Goal: Task Accomplishment & Management: Manage account settings

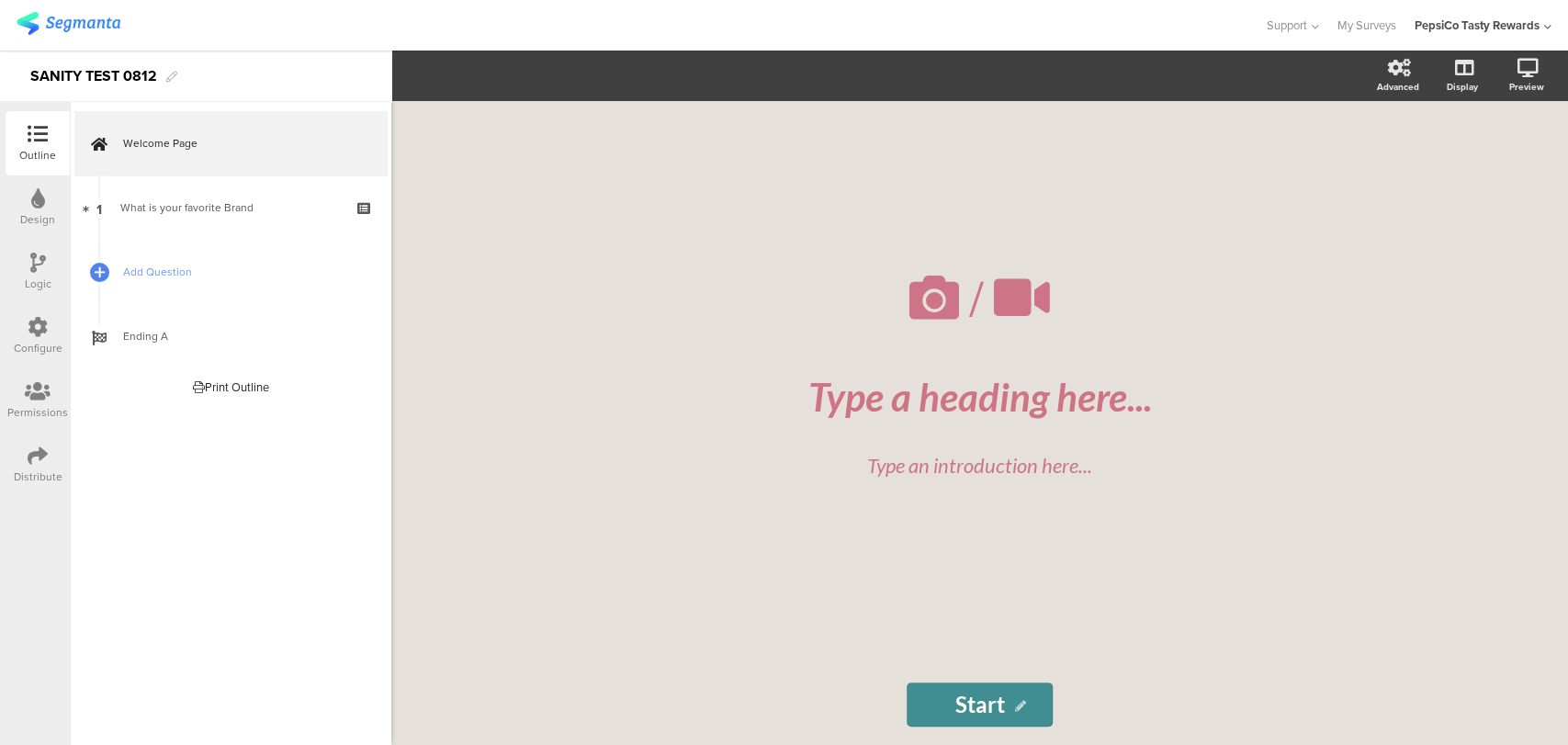
click at [36, 445] on icon at bounding box center [37, 455] width 21 height 21
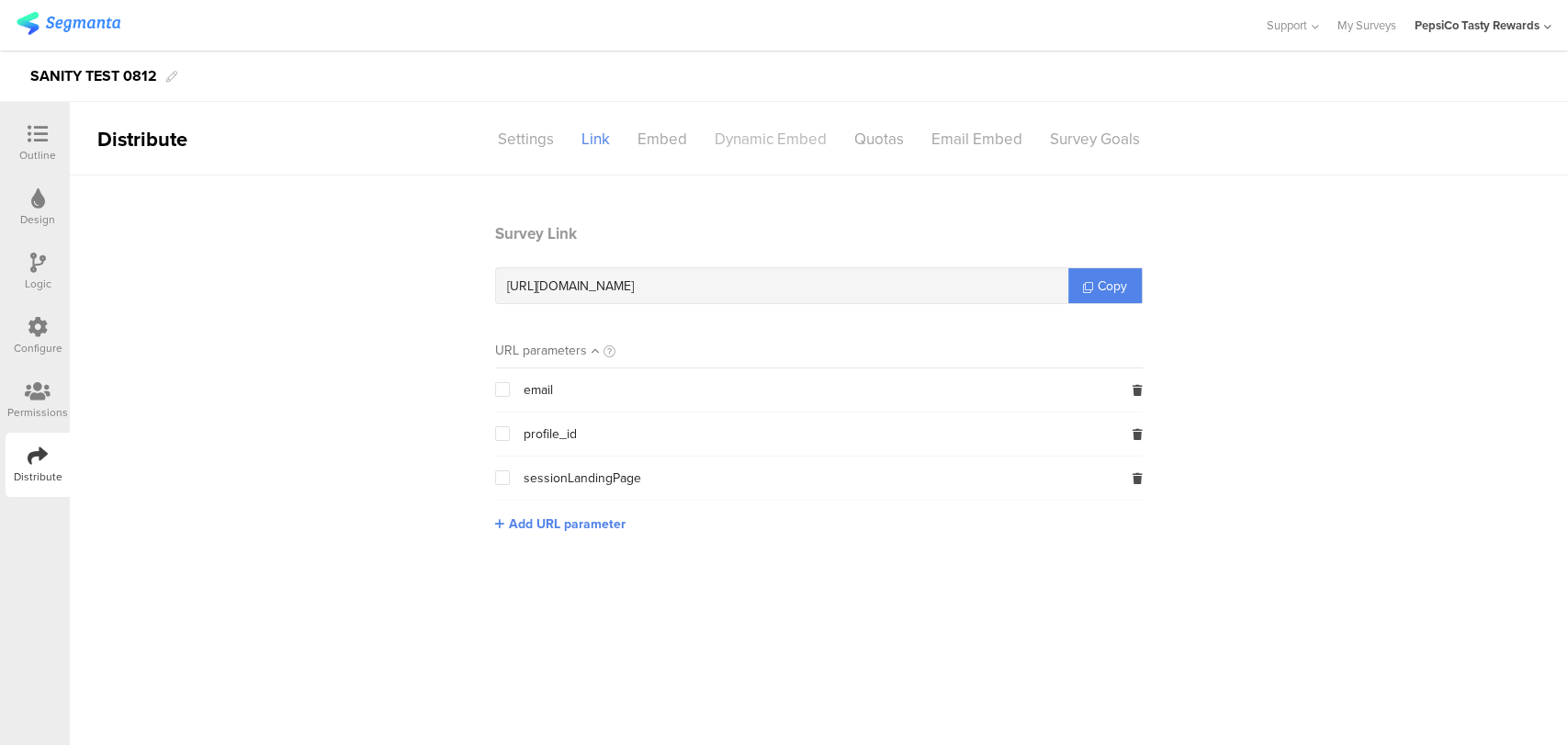
click at [784, 146] on div "Dynamic Embed" at bounding box center [771, 139] width 139 height 32
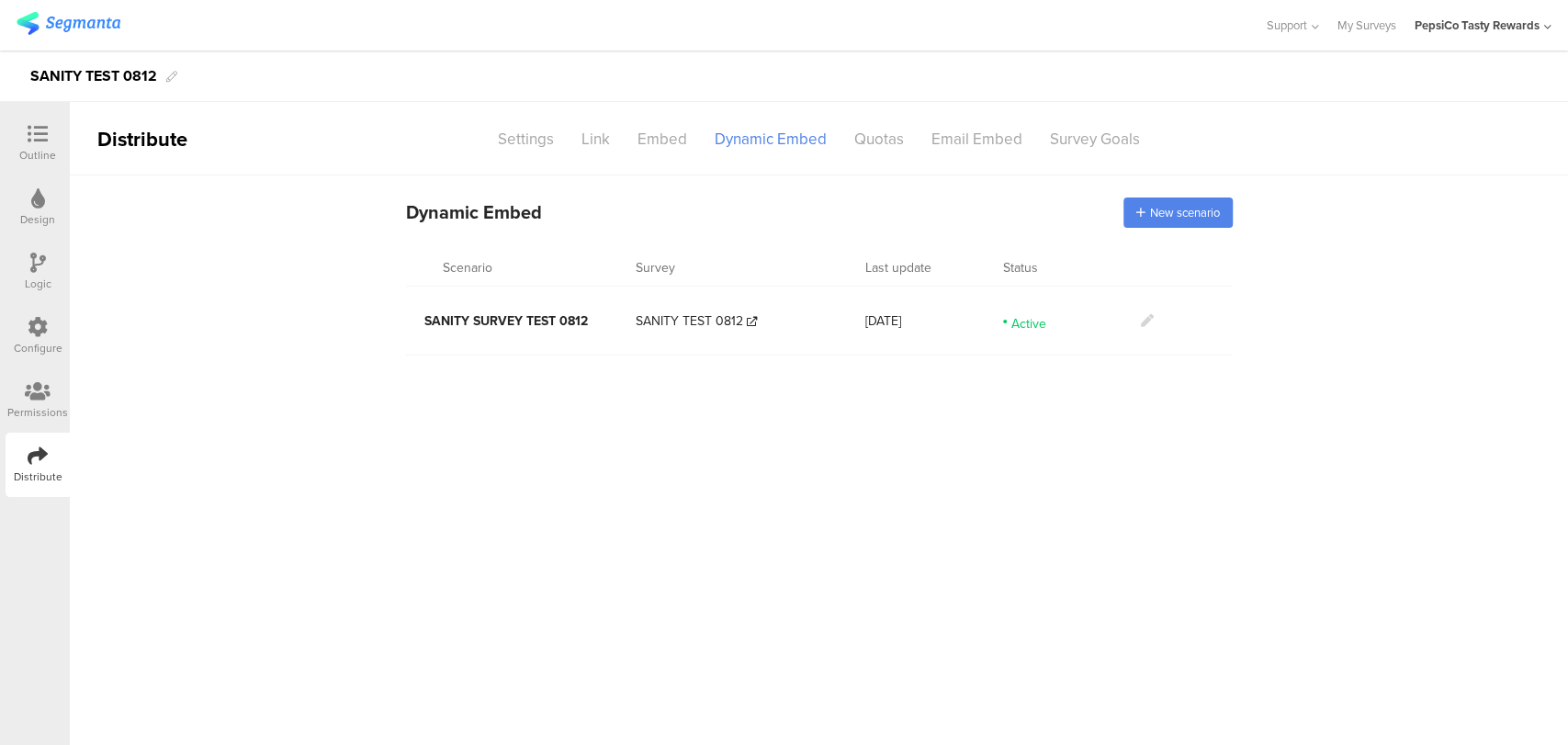
click at [1546, 21] on icon at bounding box center [1547, 27] width 7 height 14
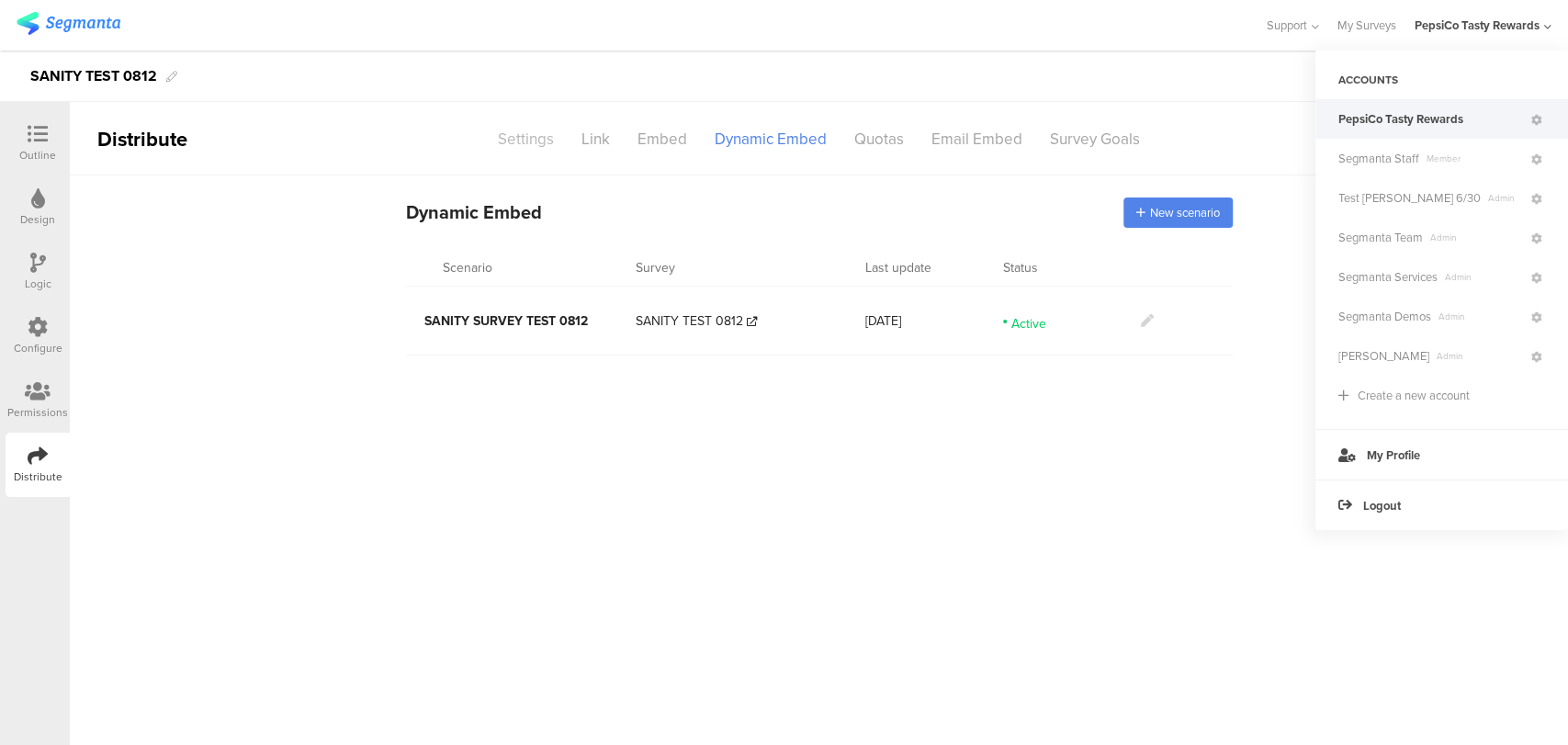
click at [534, 143] on div "Settings" at bounding box center [526, 139] width 83 height 32
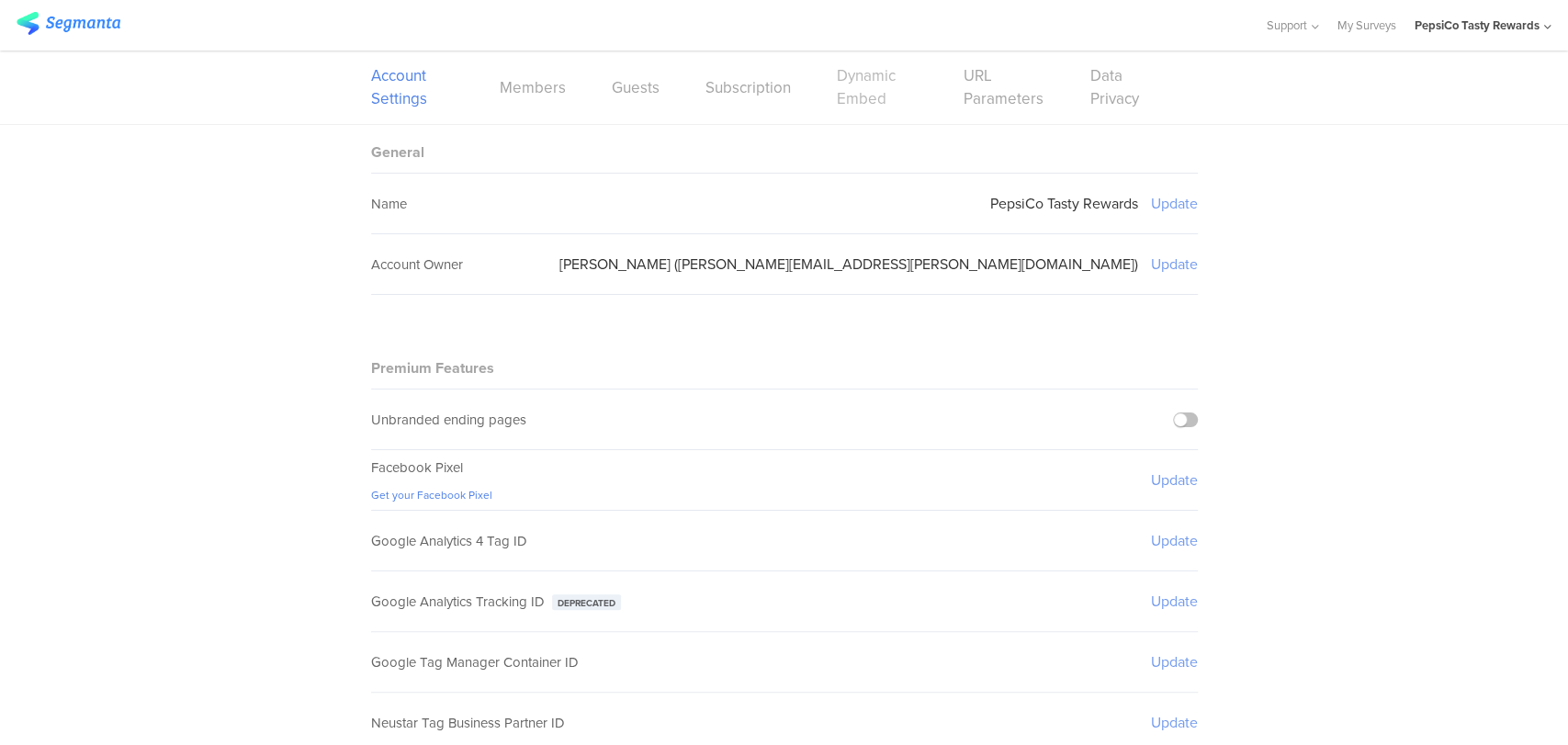
click at [838, 104] on link "Dynamic Embed" at bounding box center [878, 87] width 80 height 46
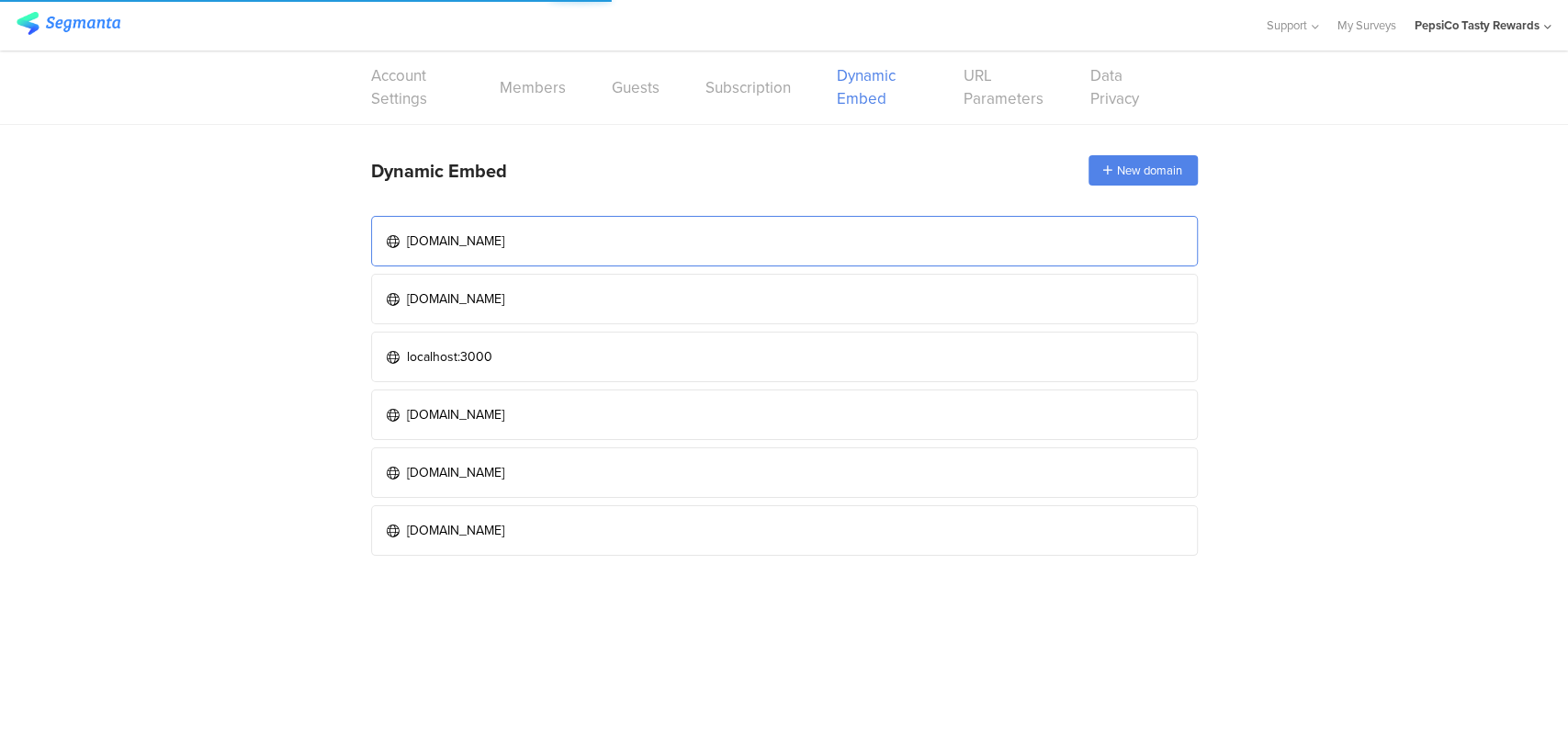
click at [653, 261] on link "[DOMAIN_NAME]" at bounding box center [784, 241] width 827 height 51
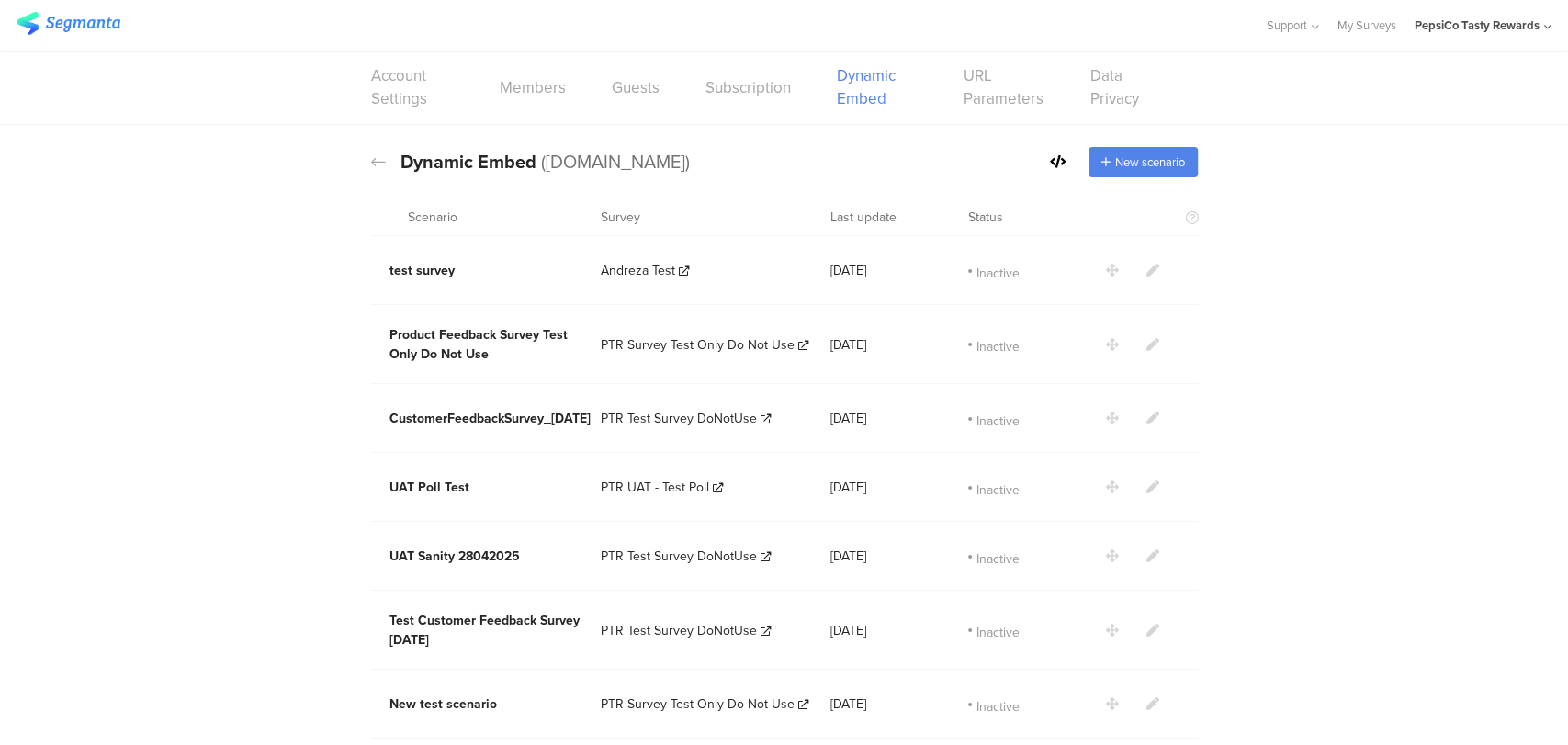
click at [361, 167] on section "Dynamic Embed Code Dynamic Embed ([DOMAIN_NAME]) New scenario" at bounding box center [784, 161] width 1568 height 74
click at [372, 158] on icon at bounding box center [379, 161] width 15 height 17
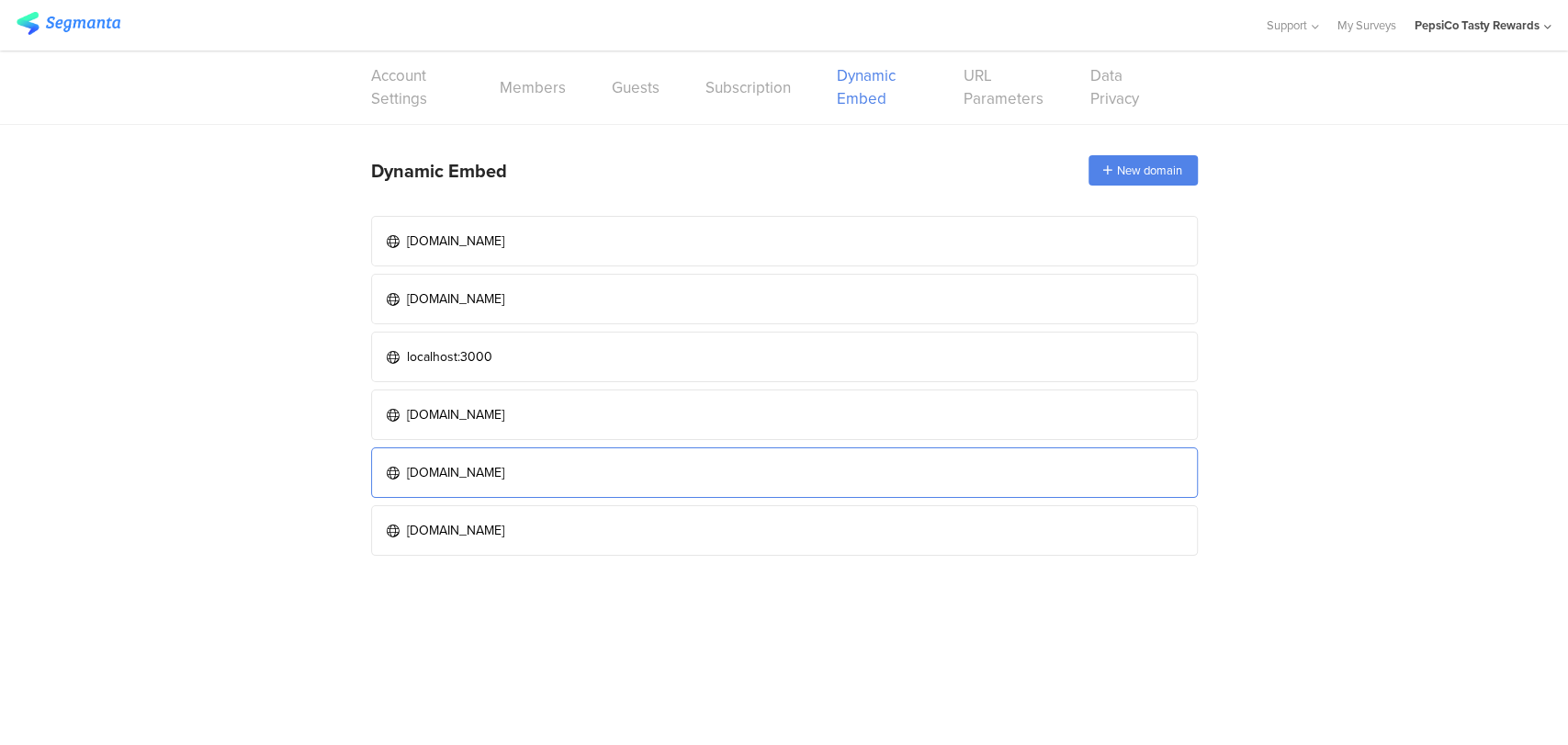
click at [582, 479] on link "[DOMAIN_NAME]" at bounding box center [784, 472] width 827 height 51
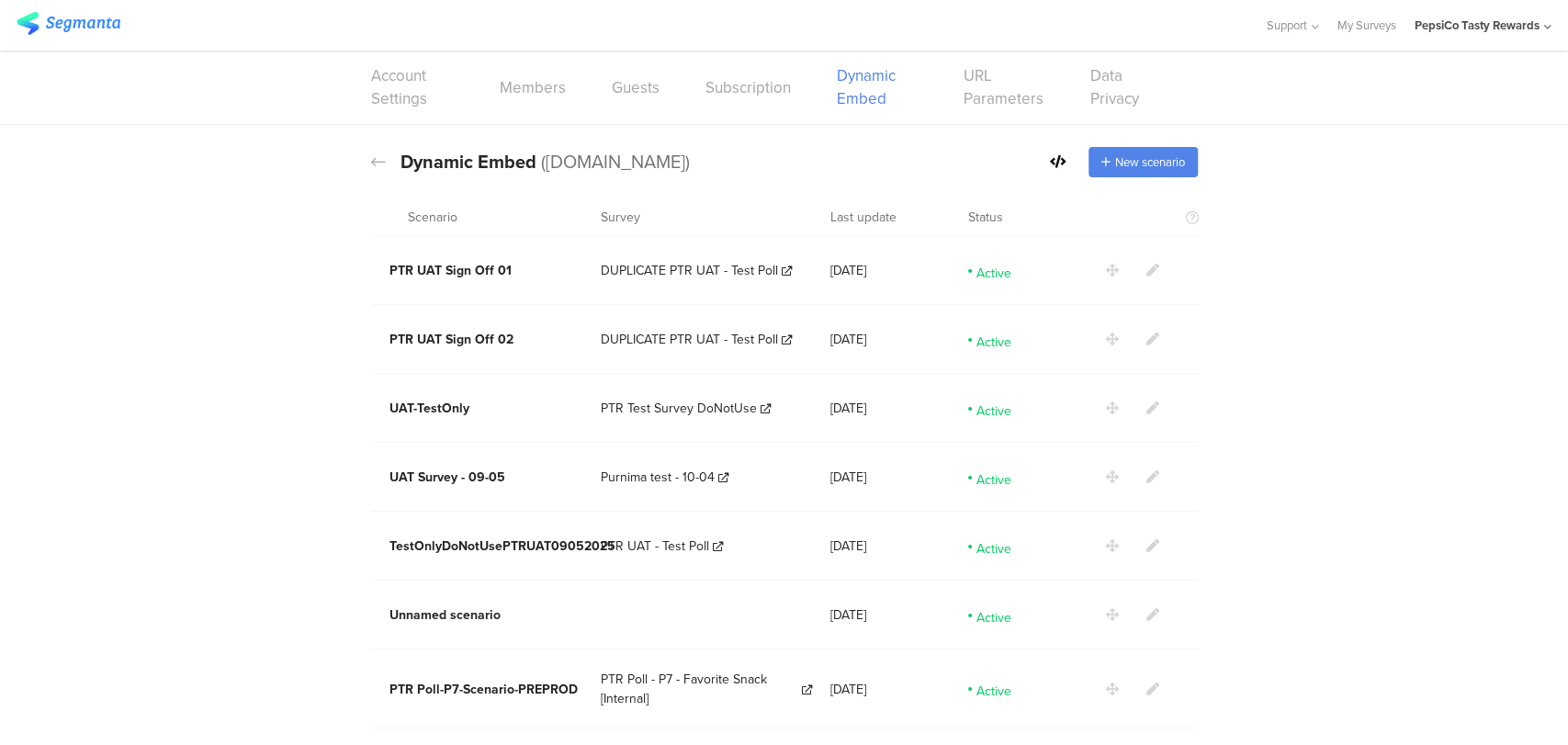
scroll to position [74, 0]
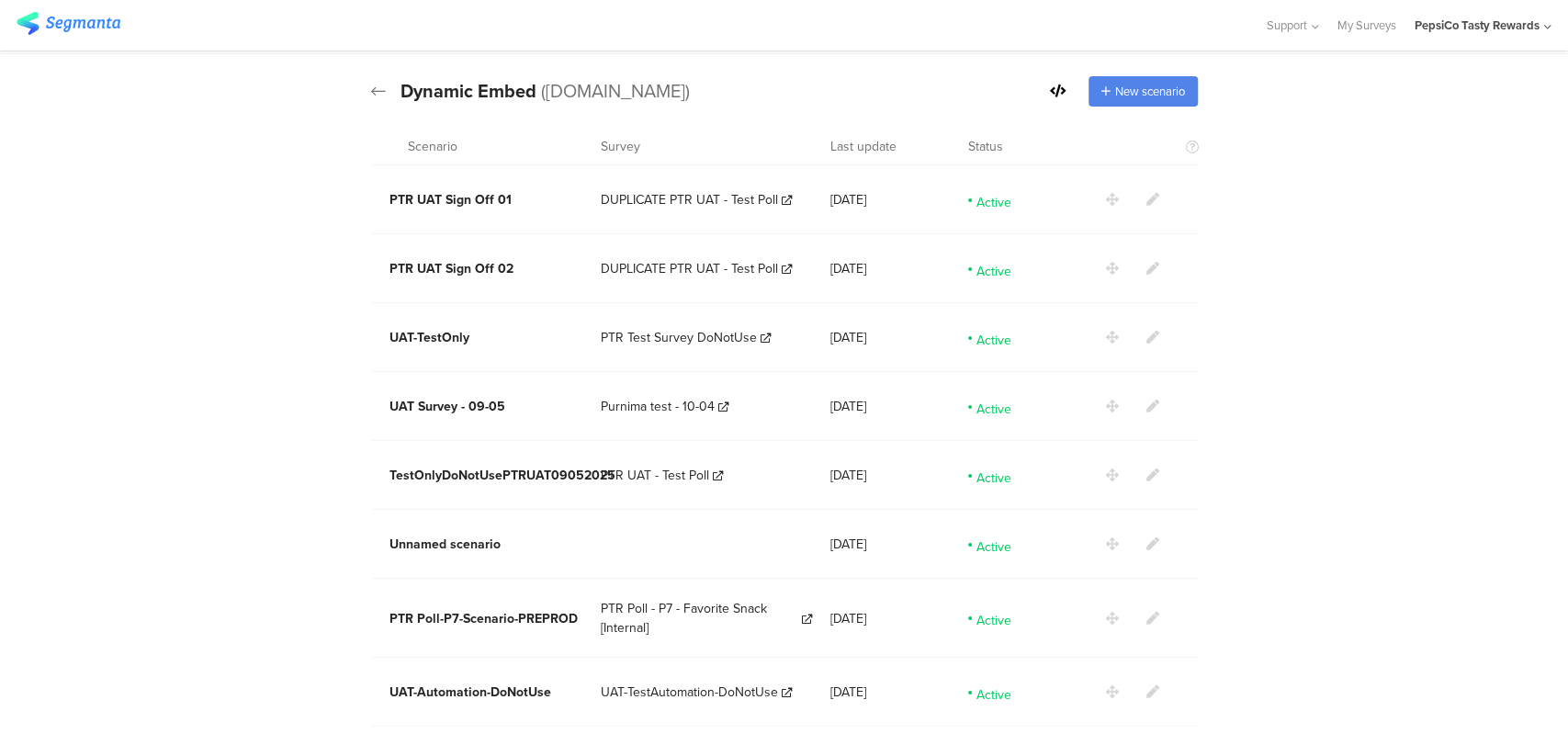
click at [374, 83] on icon at bounding box center [379, 90] width 15 height 17
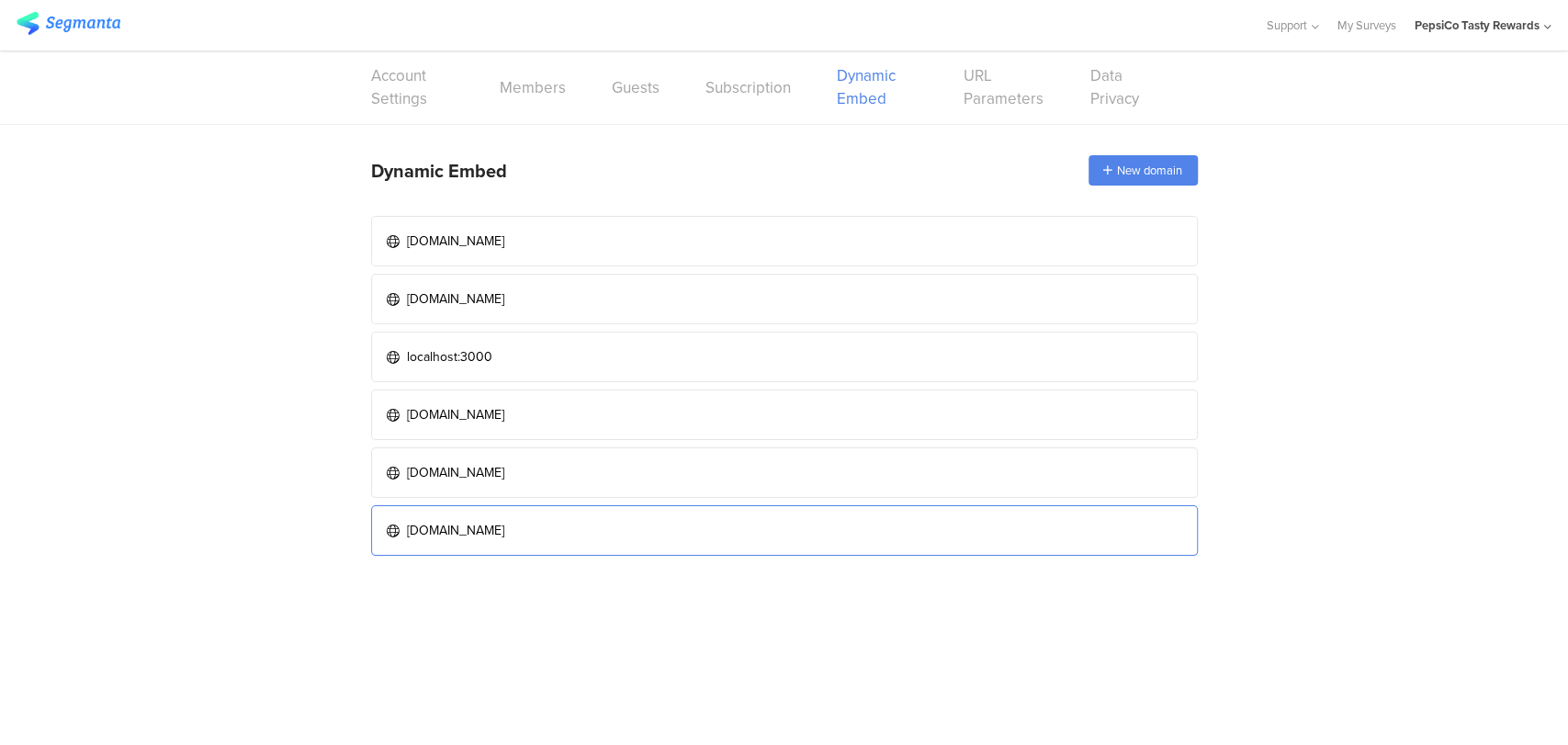
click at [582, 517] on link "[DOMAIN_NAME]" at bounding box center [784, 530] width 827 height 51
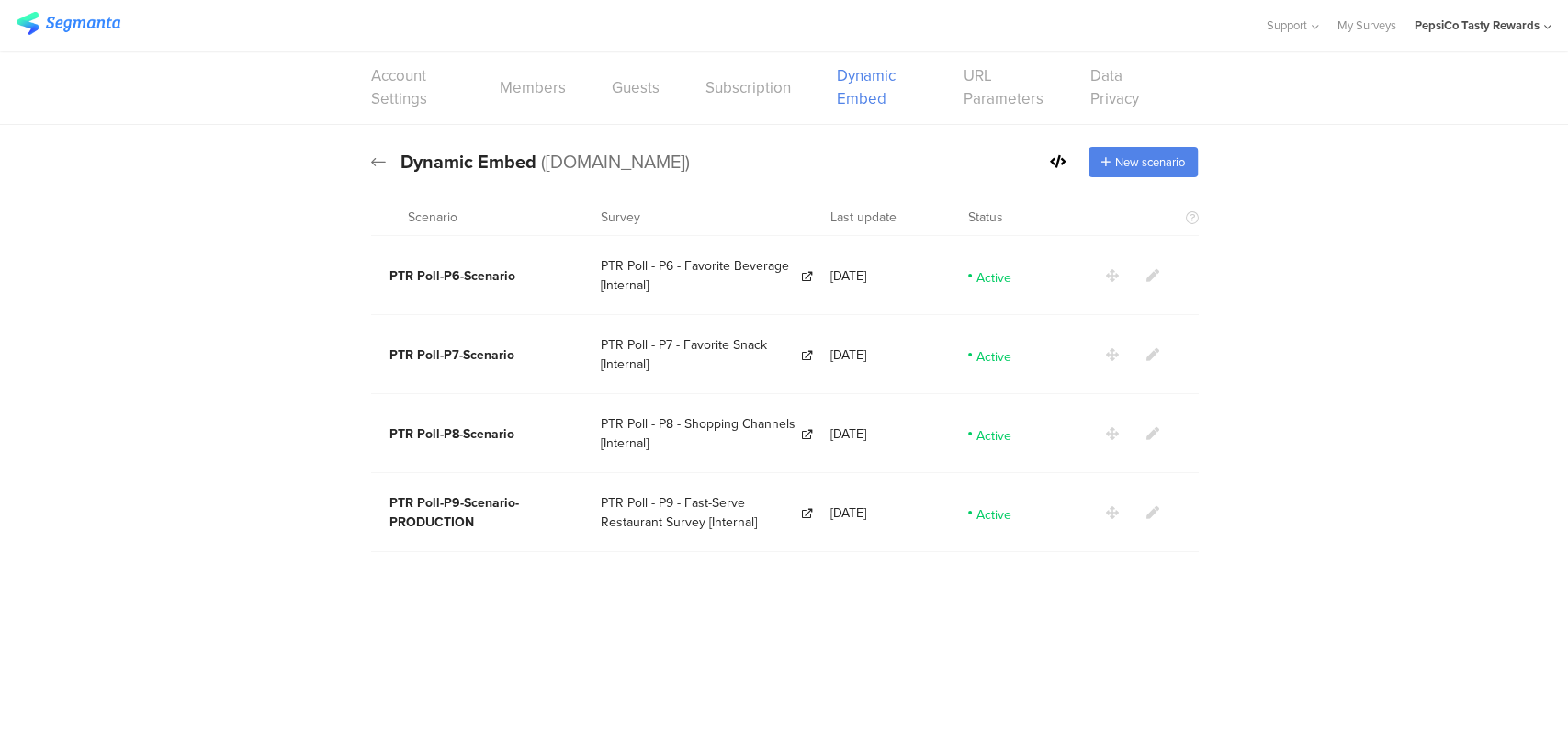
click at [384, 162] on icon at bounding box center [379, 161] width 15 height 17
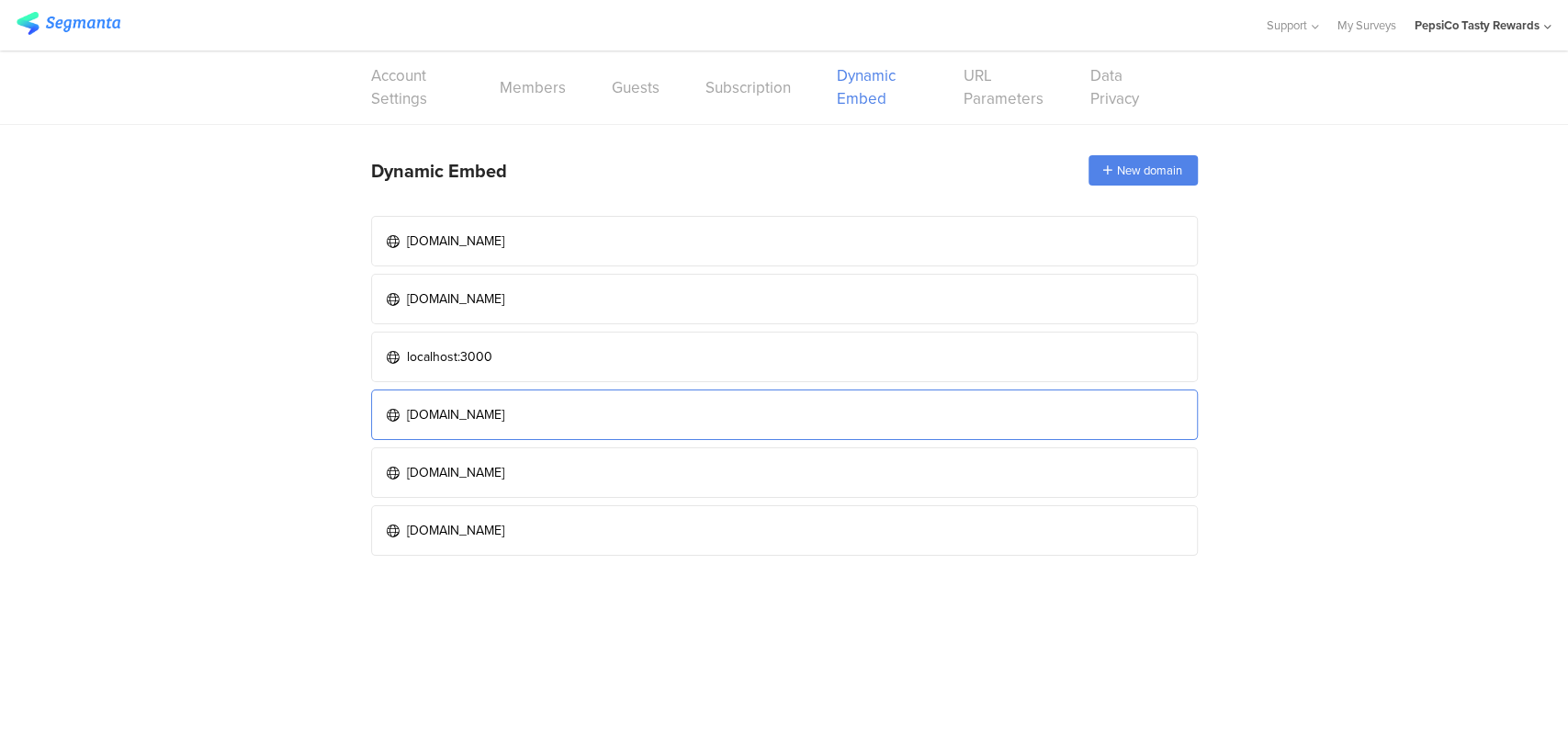
click at [544, 418] on link "[DOMAIN_NAME]" at bounding box center [784, 415] width 827 height 51
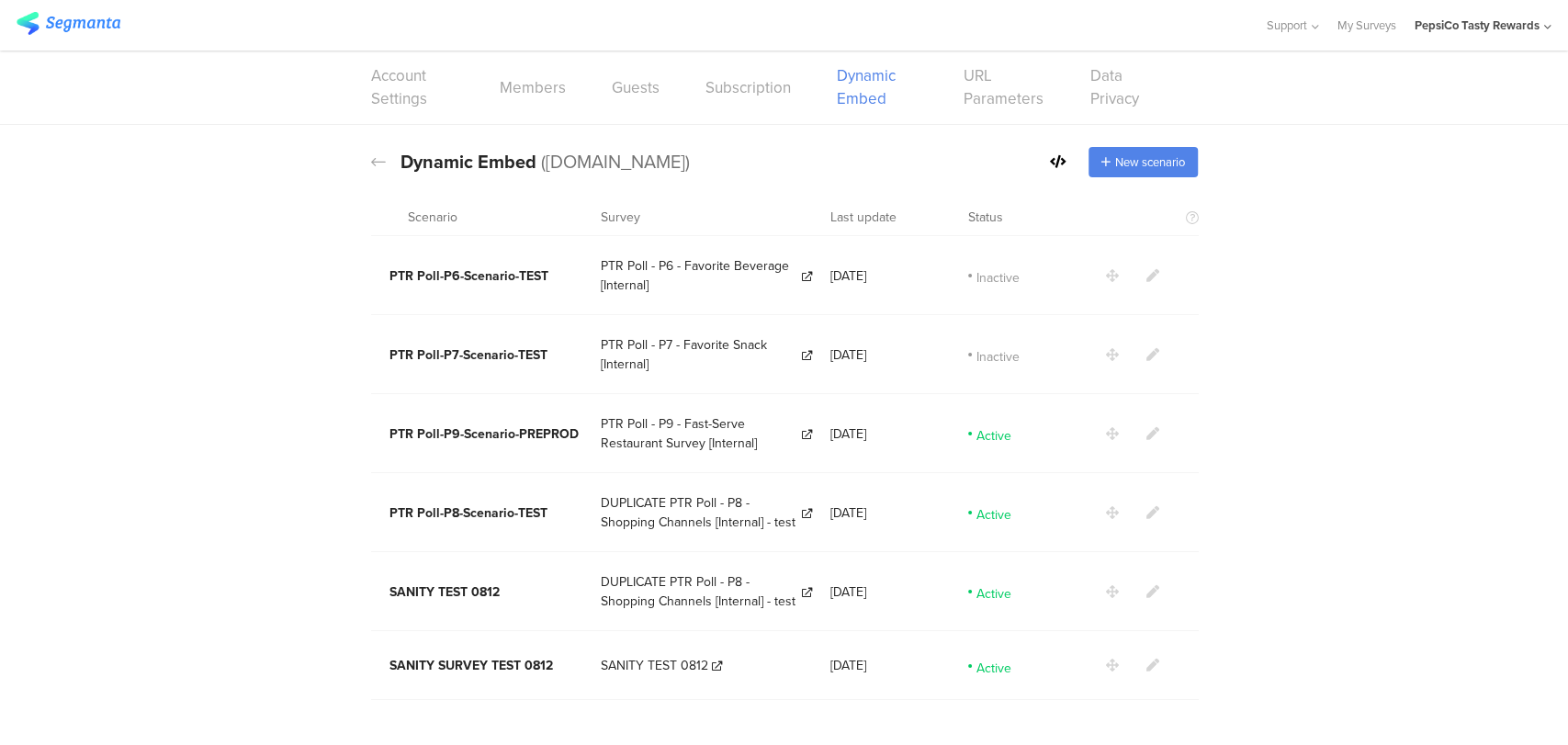
click at [1154, 659] on icon at bounding box center [1152, 665] width 13 height 13
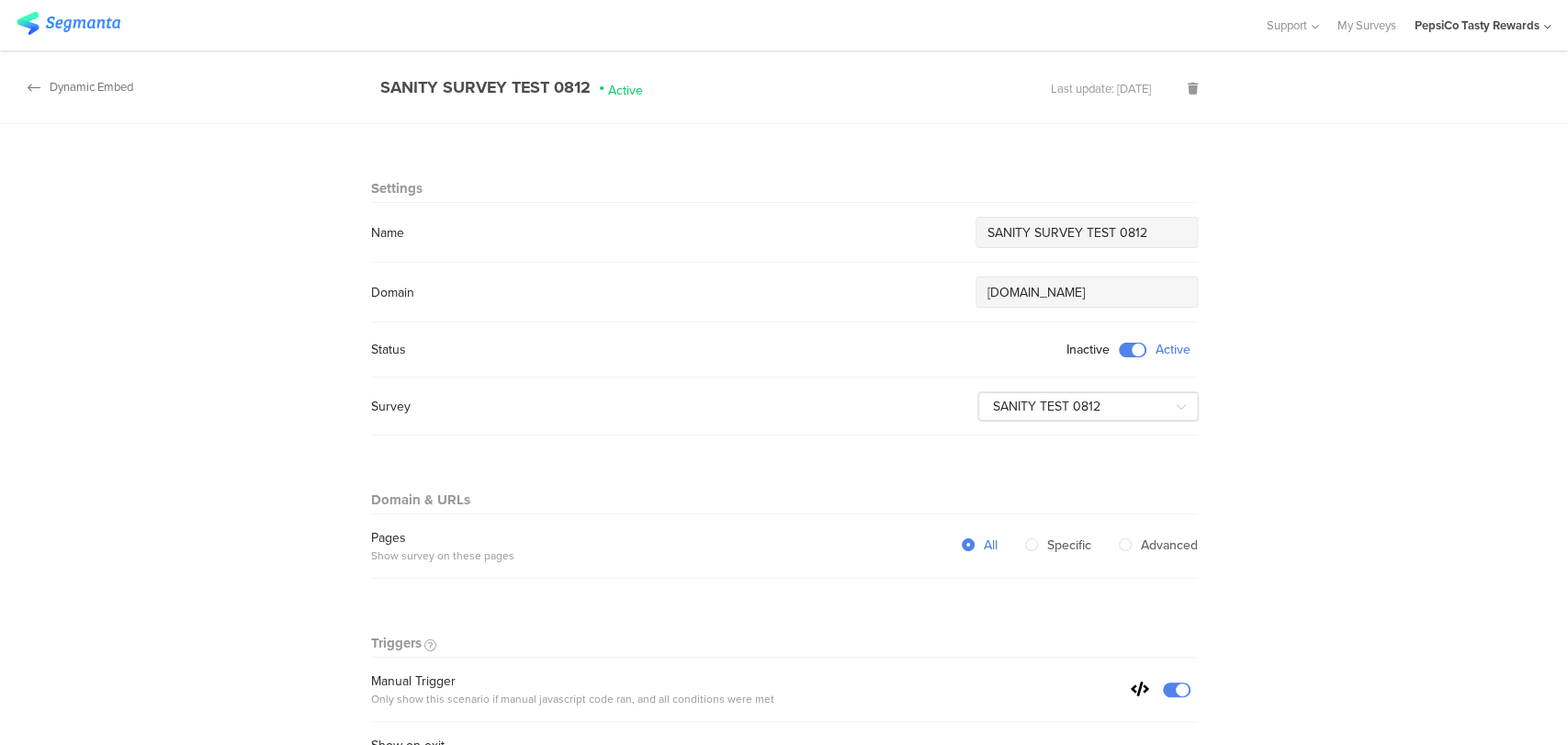
click at [32, 82] on icon at bounding box center [33, 87] width 13 height 15
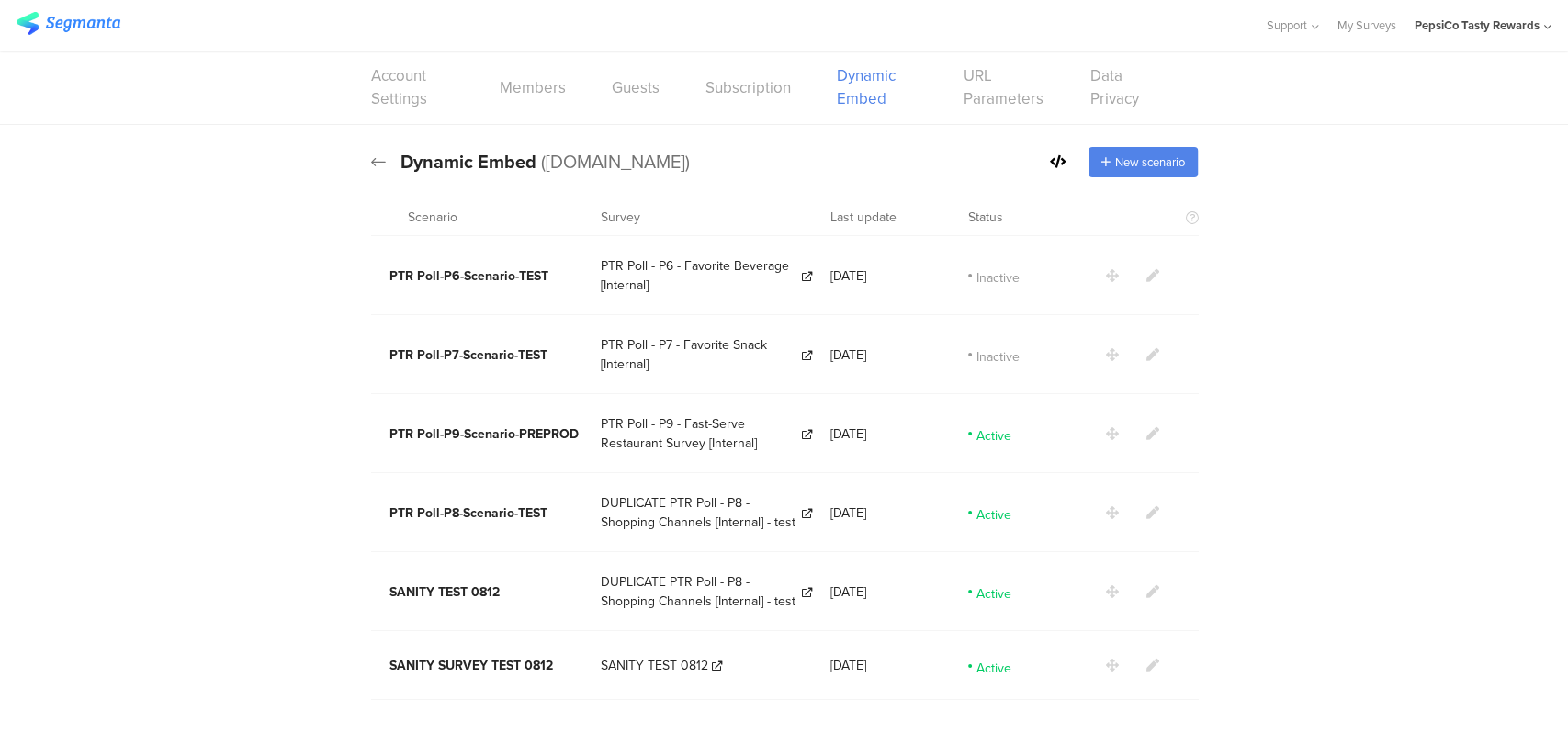
click at [372, 156] on icon at bounding box center [379, 161] width 15 height 17
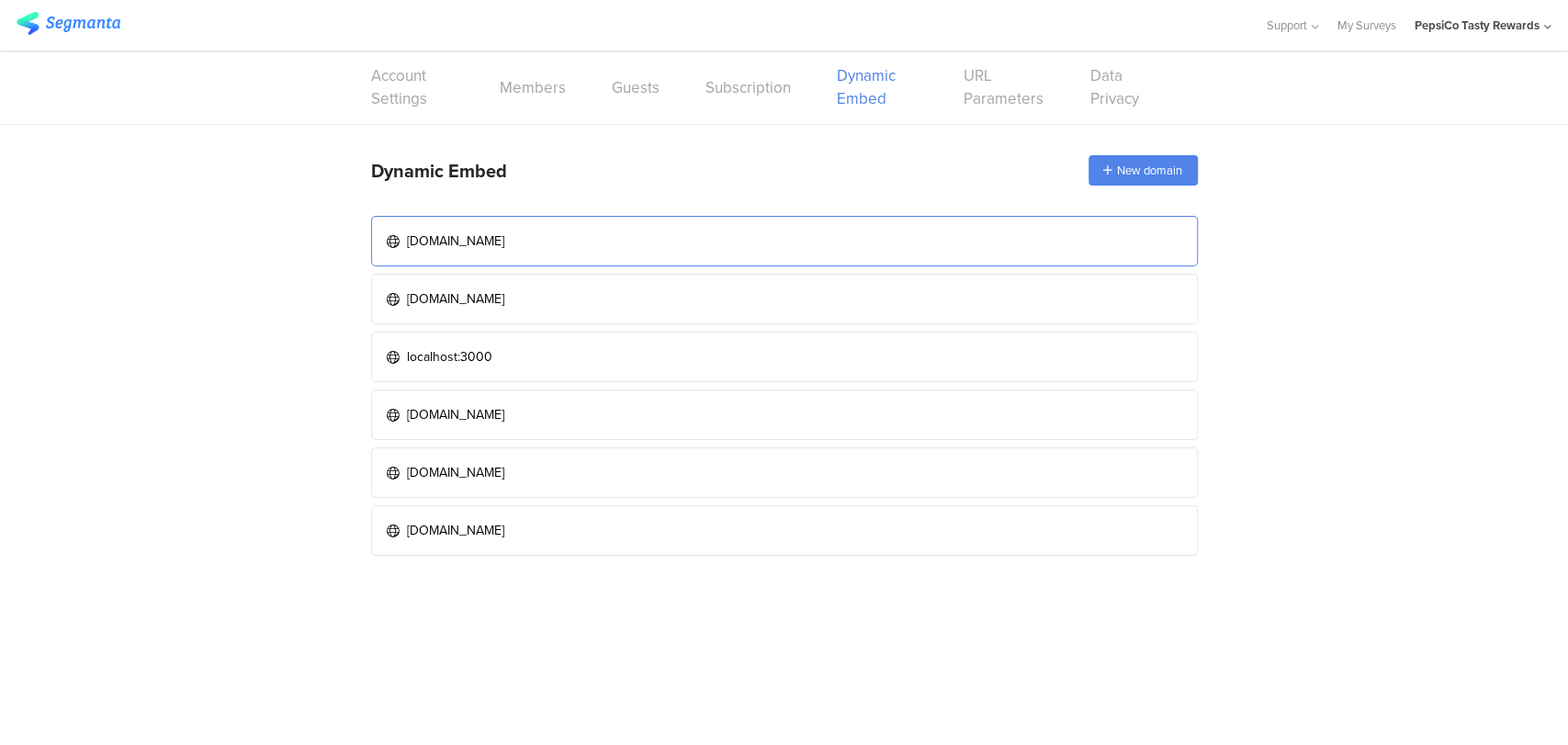
click at [789, 263] on link "[DOMAIN_NAME]" at bounding box center [784, 241] width 827 height 51
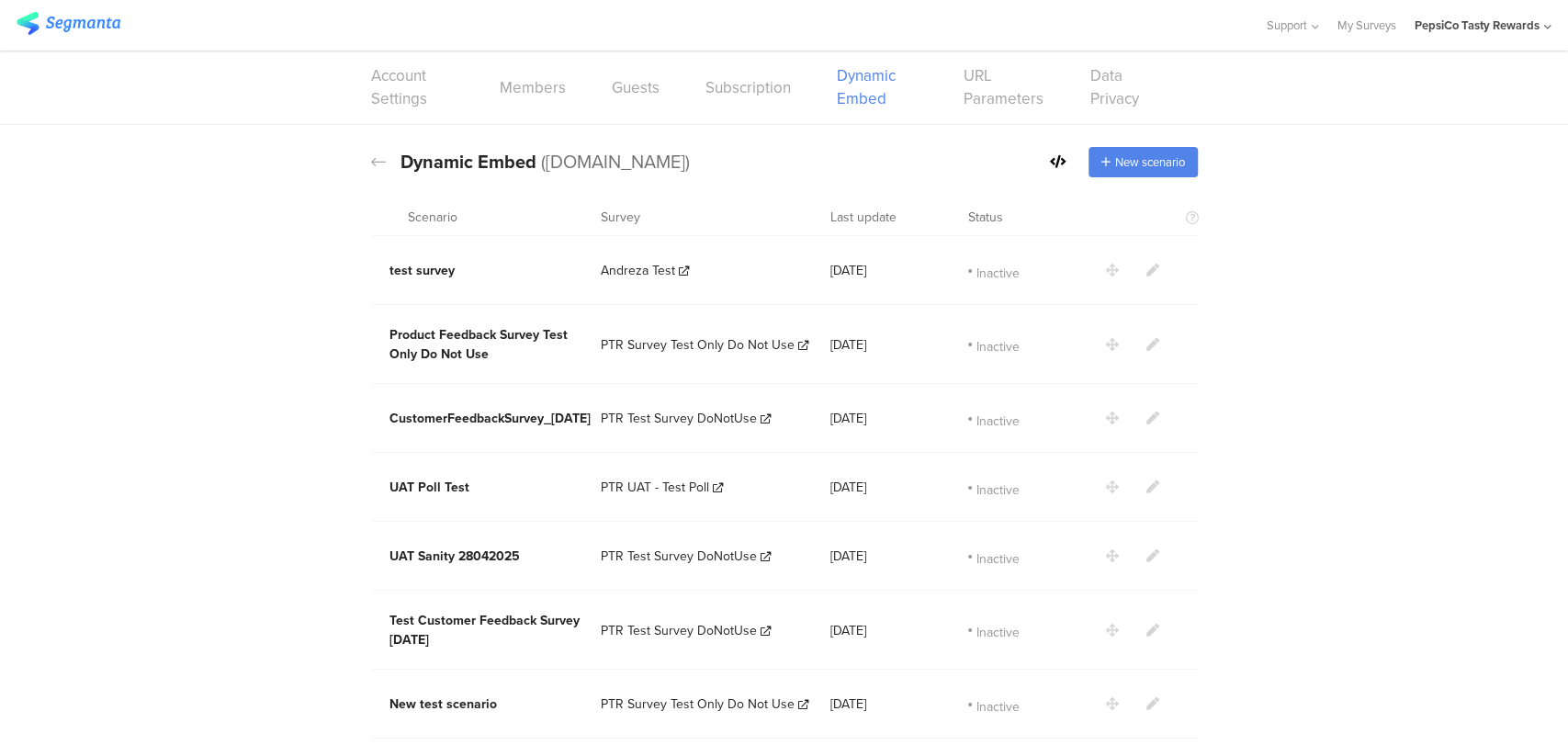
click at [377, 163] on div "Dynamic Embed ([DOMAIN_NAME])" at bounding box center [531, 162] width 319 height 27
click at [359, 161] on section "Dynamic Embed Code Dynamic Embed ([DOMAIN_NAME]) New scenario" at bounding box center [784, 161] width 1568 height 74
click at [373, 155] on icon at bounding box center [379, 161] width 15 height 17
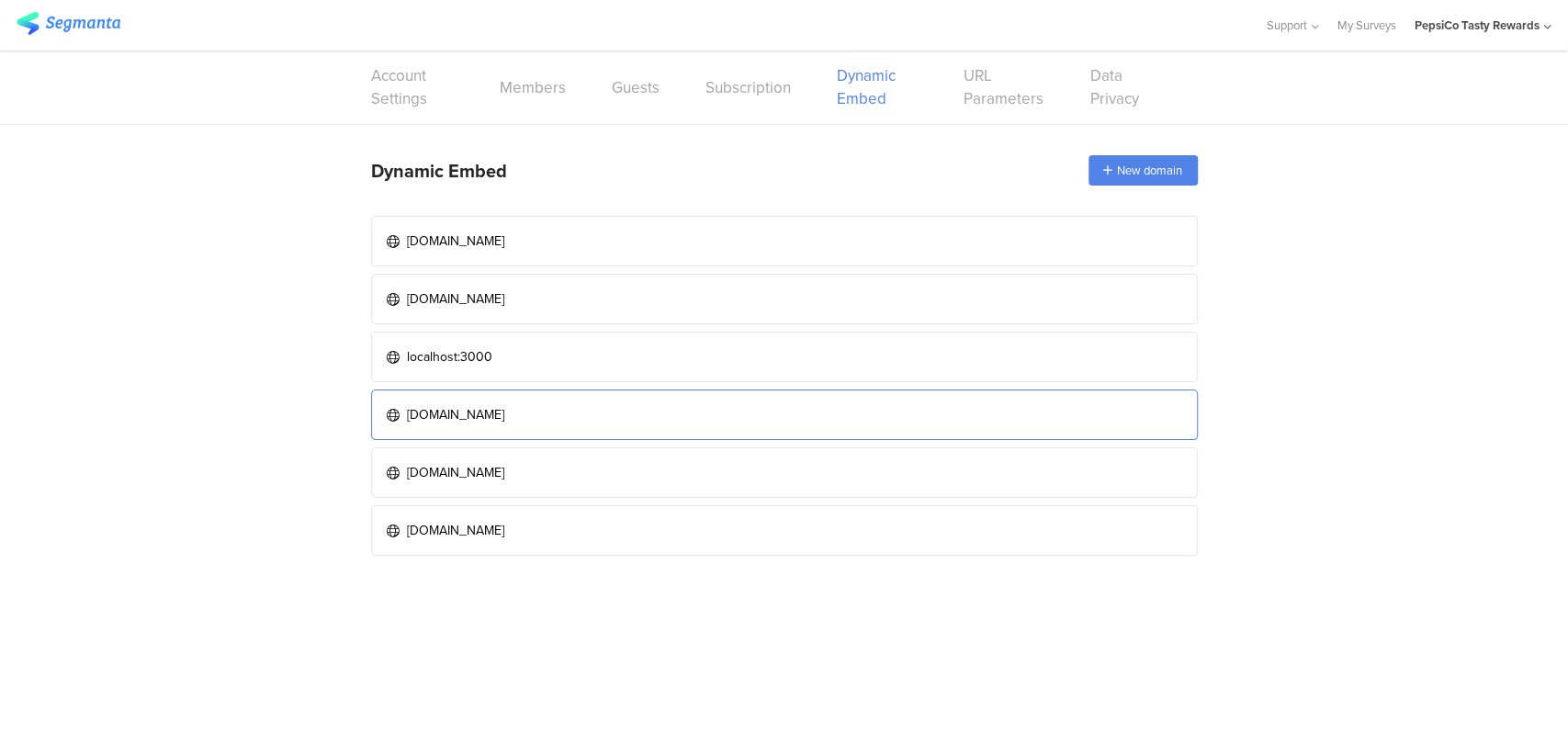
click at [504, 414] on div "[DOMAIN_NAME]" at bounding box center [455, 415] width 97 height 20
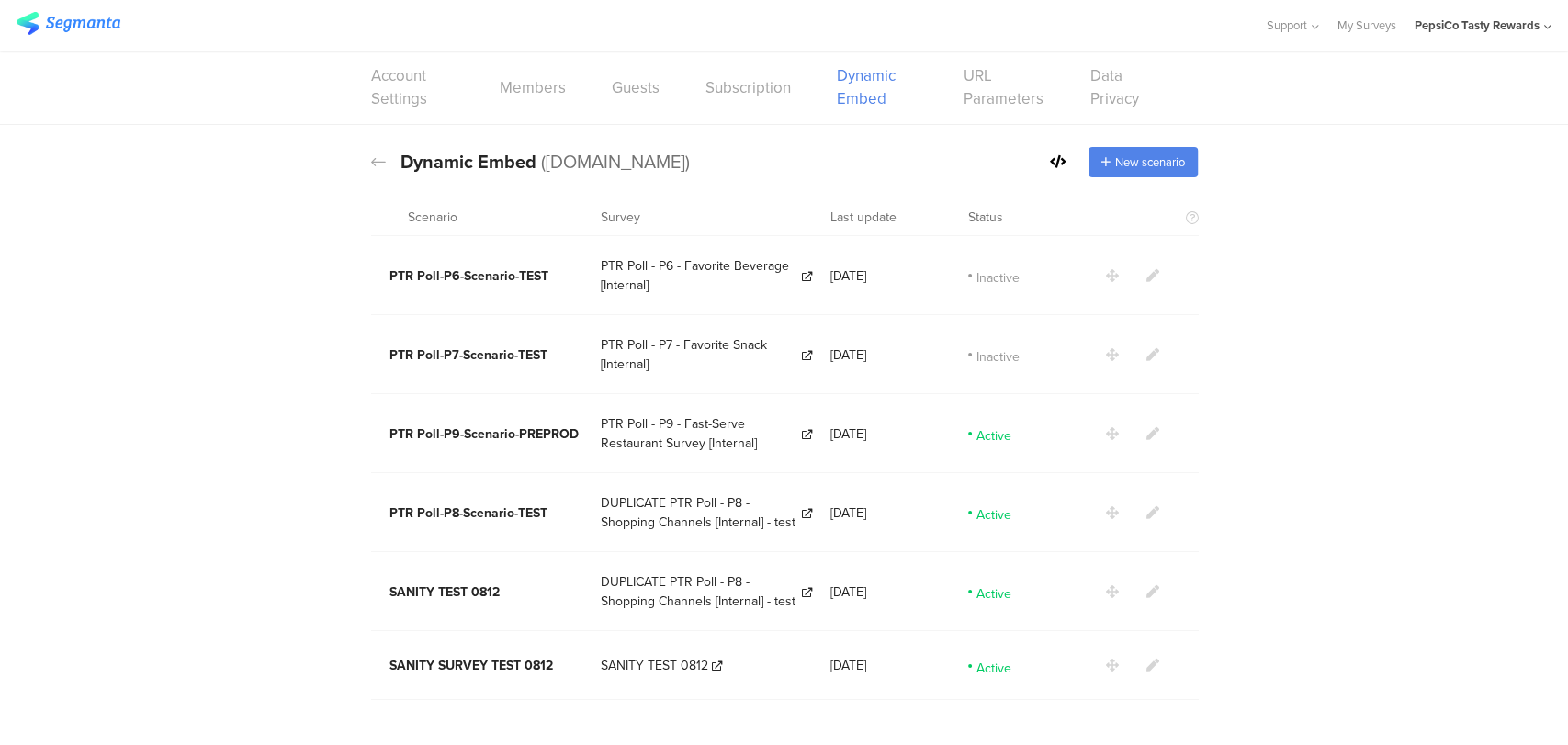
click at [1151, 659] on icon at bounding box center [1152, 665] width 13 height 13
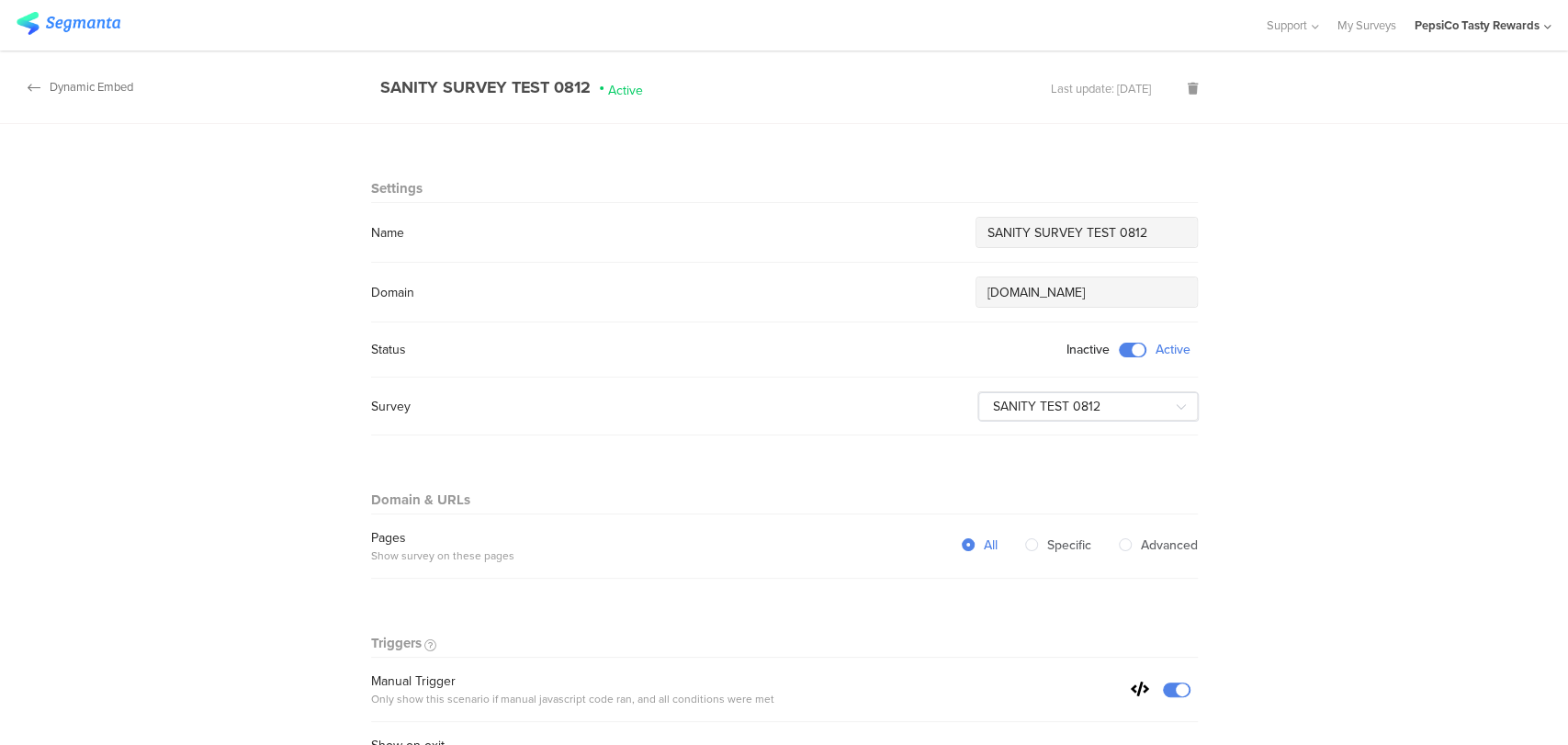
click at [102, 87] on div "Dynamic Embed" at bounding box center [67, 87] width 133 height 18
